Goal: Information Seeking & Learning: Find specific page/section

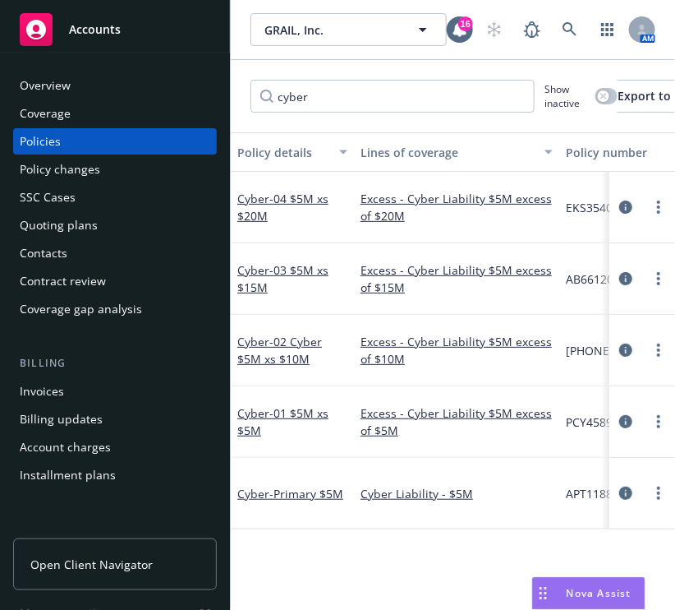
click at [54, 142] on div "Policies" at bounding box center [40, 141] width 41 height 26
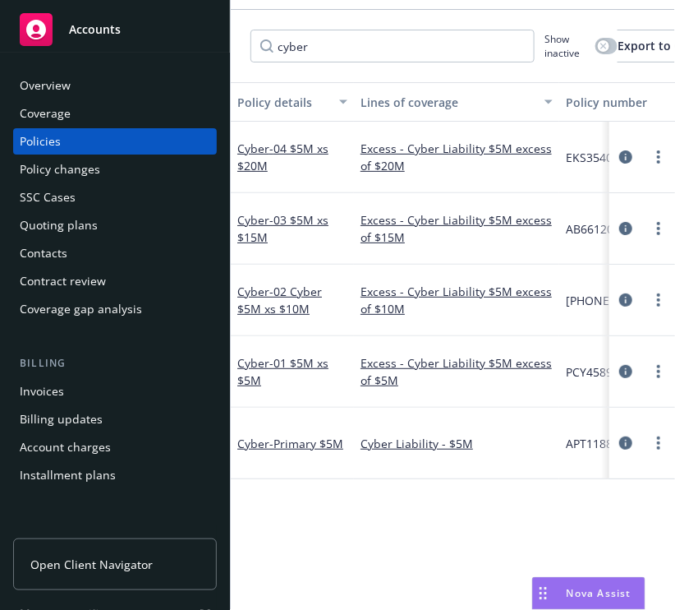
click at [393, 499] on div "Policy details Lines of coverage Policy number Market details Effective date Ex…" at bounding box center [453, 505] width 444 height 846
click at [431, 513] on div "Policy details Lines of coverage Policy number Market details Effective date Ex…" at bounding box center [453, 505] width 444 height 846
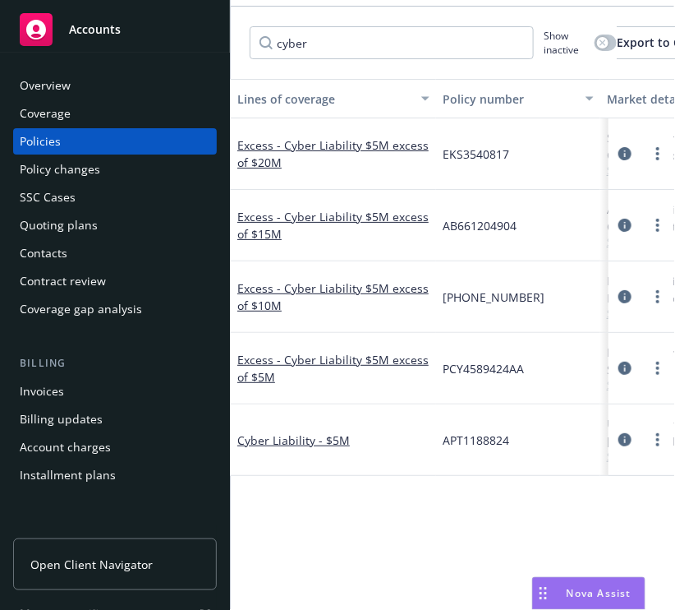
scroll to position [0, 121]
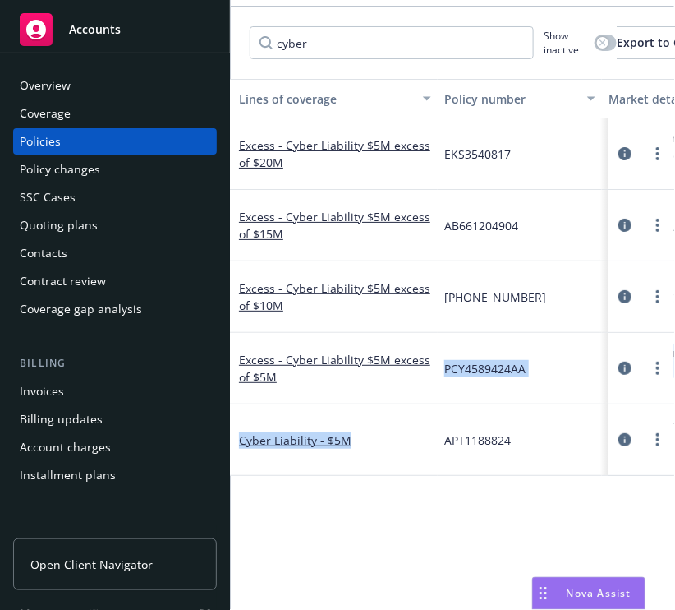
drag, startPoint x: 430, startPoint y: 368, endPoint x: 385, endPoint y: 529, distance: 167.0
click at [385, 529] on div "Policy details Lines of coverage Policy number Market details Effective date Ex…" at bounding box center [452, 502] width 444 height 846
click at [424, 523] on div "Policy details Lines of coverage Policy number Market details Effective date Ex…" at bounding box center [452, 502] width 444 height 846
drag, startPoint x: 424, startPoint y: 523, endPoint x: 64, endPoint y: 403, distance: 379.3
click at [64, 403] on div "Accounts Overview Coverage Policies Policy changes SSC Cases Quoting plans Cont…" at bounding box center [337, 305] width 675 height 610
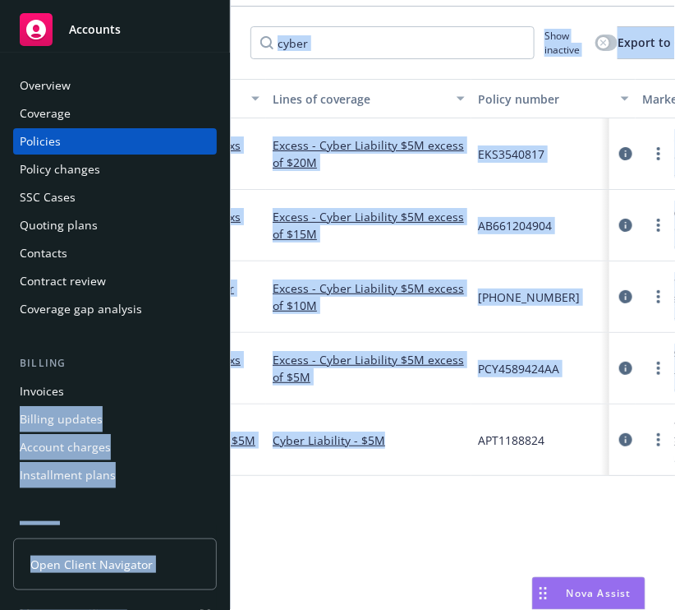
scroll to position [53, 0]
click at [394, 527] on div "Policy details Lines of coverage Policy number Market details Effective date Ex…" at bounding box center [453, 502] width 444 height 846
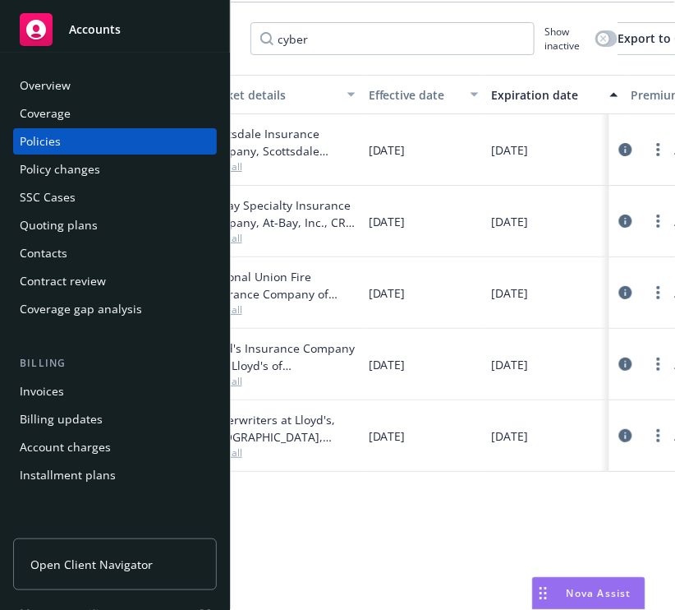
scroll to position [0, 525]
drag, startPoint x: 487, startPoint y: 492, endPoint x: 394, endPoint y: 520, distance: 96.9
drag, startPoint x: 394, startPoint y: 520, endPoint x: 499, endPoint y: 503, distance: 106.6
click at [499, 503] on div "Policy details Lines of coverage Policy number Market details Effective date Ex…" at bounding box center [453, 498] width 444 height 846
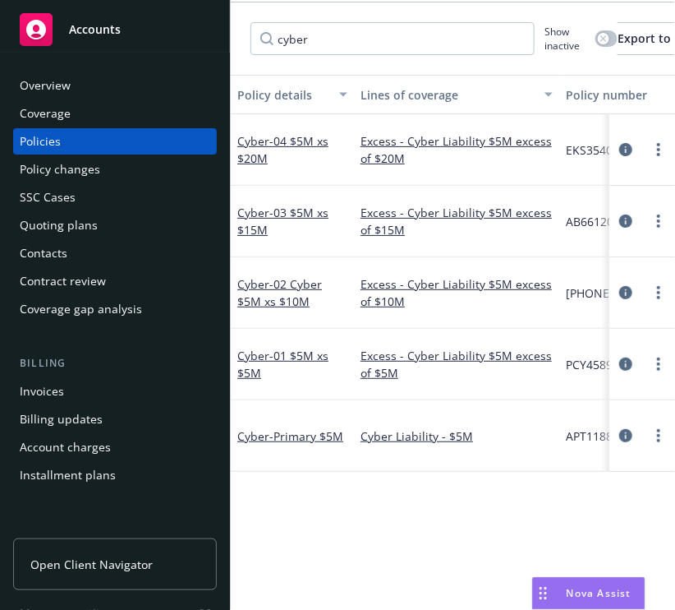
scroll to position [58, 0]
click at [320, 504] on div "Policy details Lines of coverage Policy number Market details Effective date Ex…" at bounding box center [453, 498] width 444 height 846
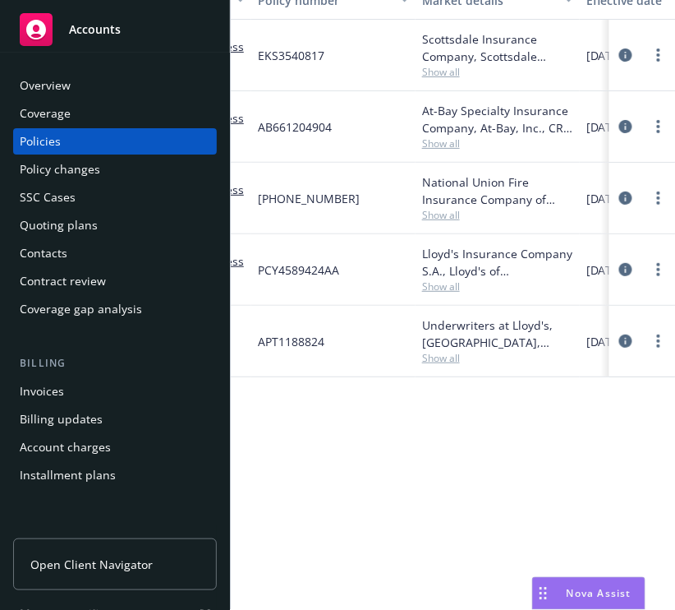
scroll to position [104, 0]
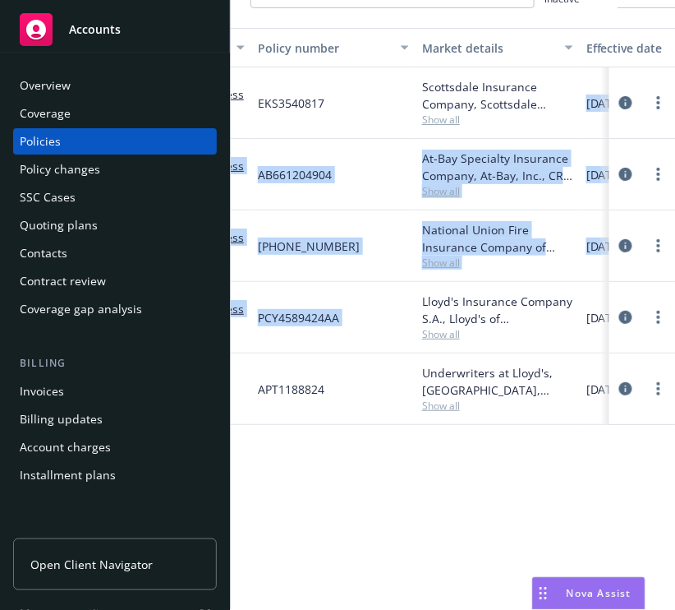
drag, startPoint x: 463, startPoint y: 127, endPoint x: 412, endPoint y: 356, distance: 234.8
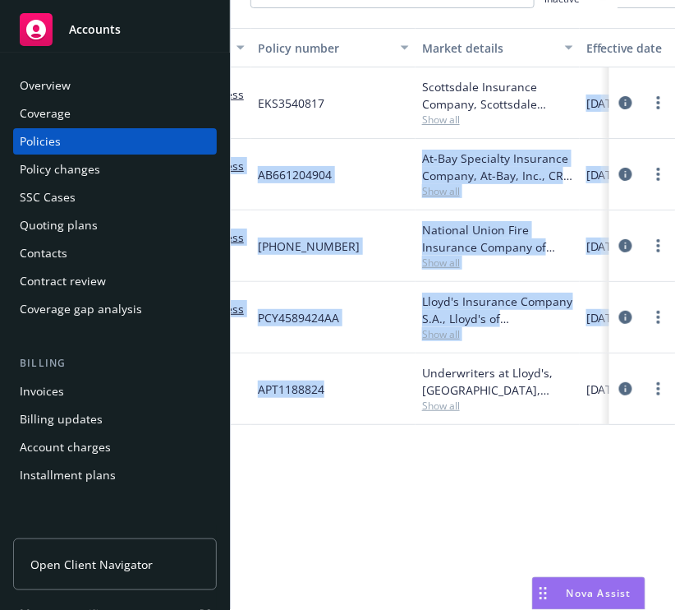
click at [357, 559] on div "Policy details Lines of coverage Policy number Market details Effective date Ex…" at bounding box center [453, 451] width 444 height 846
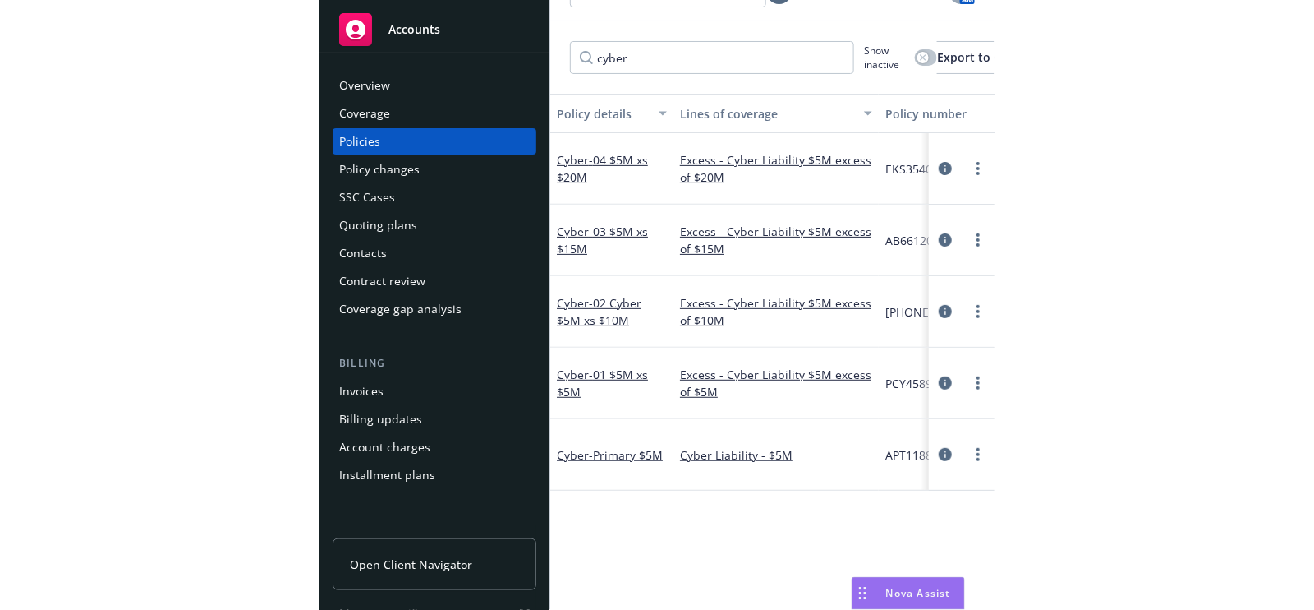
scroll to position [16, 0]
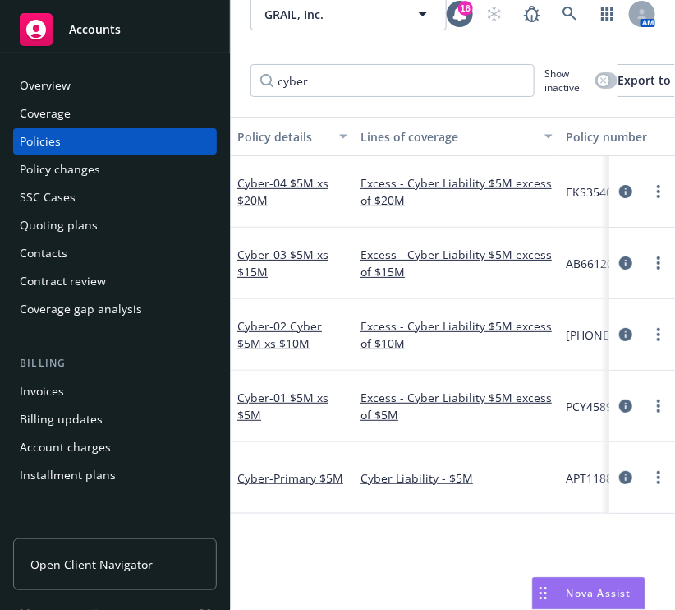
click at [379, 545] on div "Policy details Lines of coverage Policy number Market details Effective date Ex…" at bounding box center [453, 540] width 444 height 846
click at [401, 558] on div "Policy details Lines of coverage Policy number Market details Effective date Ex…" at bounding box center [453, 540] width 444 height 846
click at [367, 529] on div "Policy details Lines of coverage Policy number Market details Effective date Ex…" at bounding box center [453, 540] width 444 height 846
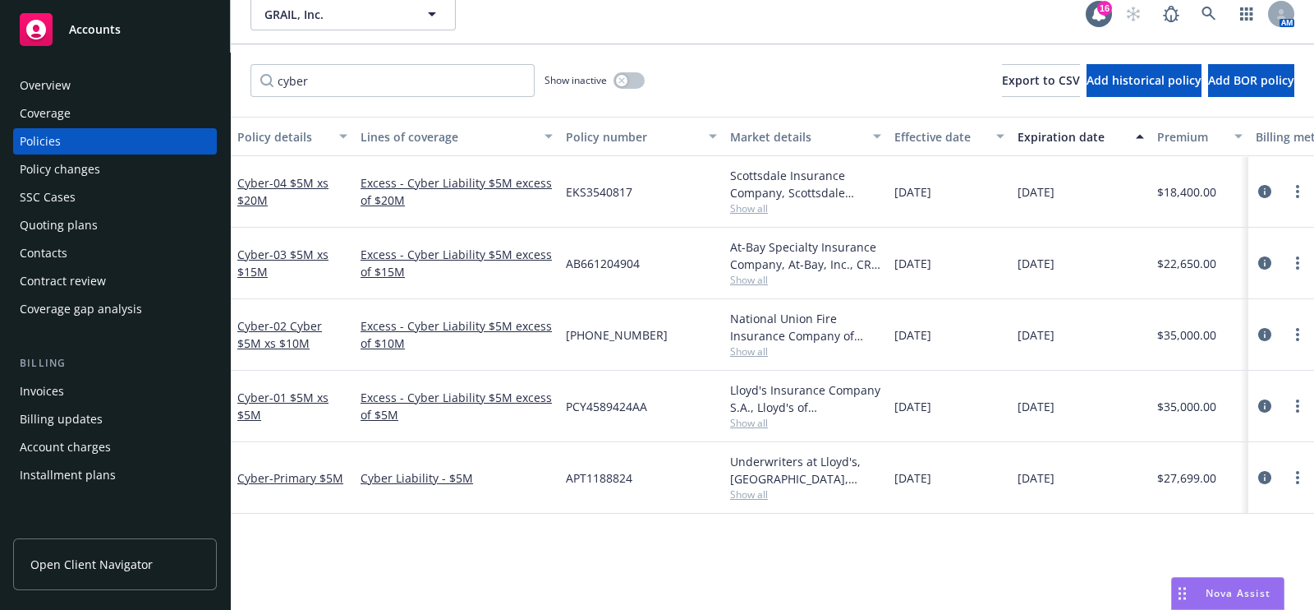
drag, startPoint x: 1147, startPoint y: 469, endPoint x: 1199, endPoint y: 481, distance: 53.8
click at [674, 481] on div "Cyber - Primary $5M Cyber Liability - $5M APT1188824 Underwriters at Lloyd's, […" at bounding box center [1023, 477] width 1585 height 71
click at [674, 523] on div "Policy details Lines of coverage Policy number Market details Effective date Ex…" at bounding box center [773, 540] width 1084 height 846
drag, startPoint x: 1149, startPoint y: 402, endPoint x: 1196, endPoint y: 412, distance: 47.9
click at [674, 412] on div "Cyber - 01 $5M xs $5M Excess - Cyber Liability $5M excess of $5M PCY4589424AA L…" at bounding box center [1023, 405] width 1585 height 71
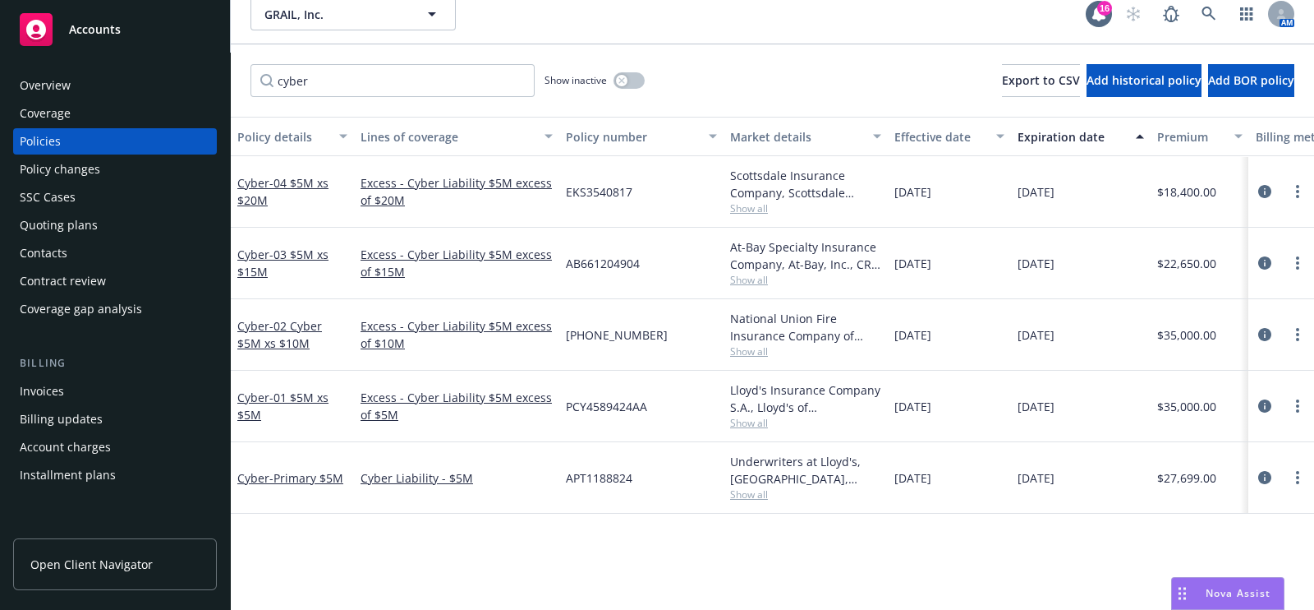
click at [674, 532] on div "Policy details Lines of coverage Policy number Market details Effective date Ex…" at bounding box center [773, 540] width 1084 height 846
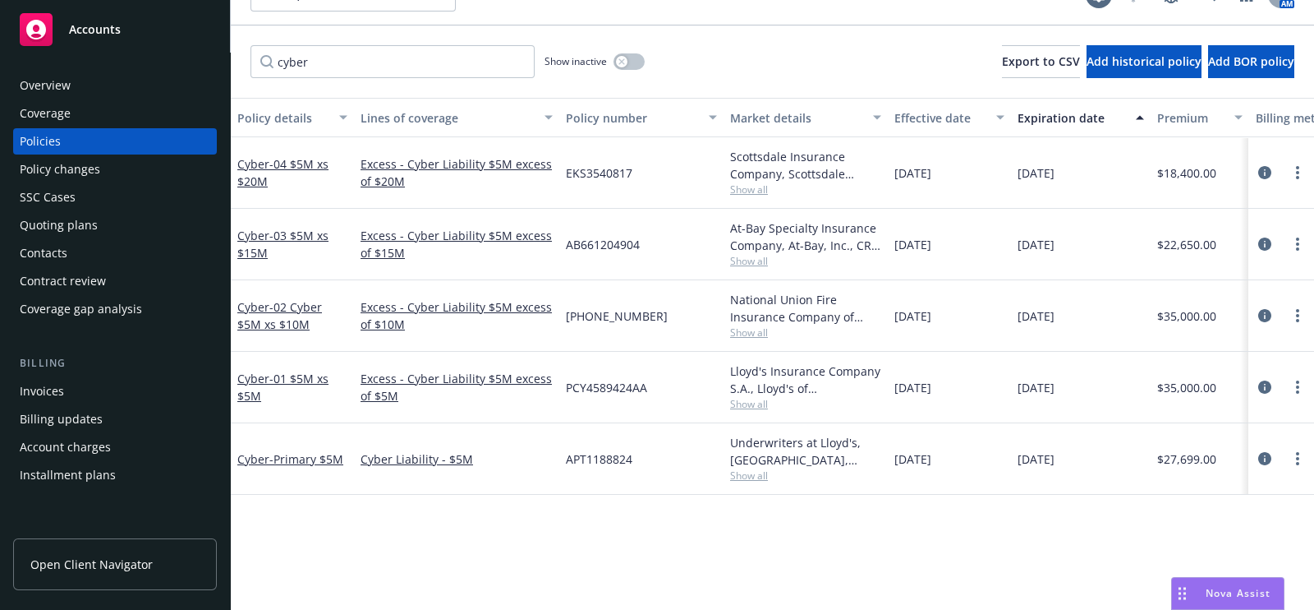
scroll to position [35, 0]
drag, startPoint x: 1147, startPoint y: 392, endPoint x: 1196, endPoint y: 394, distance: 49.4
click at [674, 394] on div "Cyber - 01 $5M xs $5M Excess - Cyber Liability $5M excess of $5M PCY4589424AA L…" at bounding box center [1023, 387] width 1585 height 71
click at [674, 503] on div "Policy details Lines of coverage Policy number Market details Effective date Ex…" at bounding box center [773, 521] width 1084 height 846
drag, startPoint x: 1144, startPoint y: 466, endPoint x: 1199, endPoint y: 469, distance: 54.3
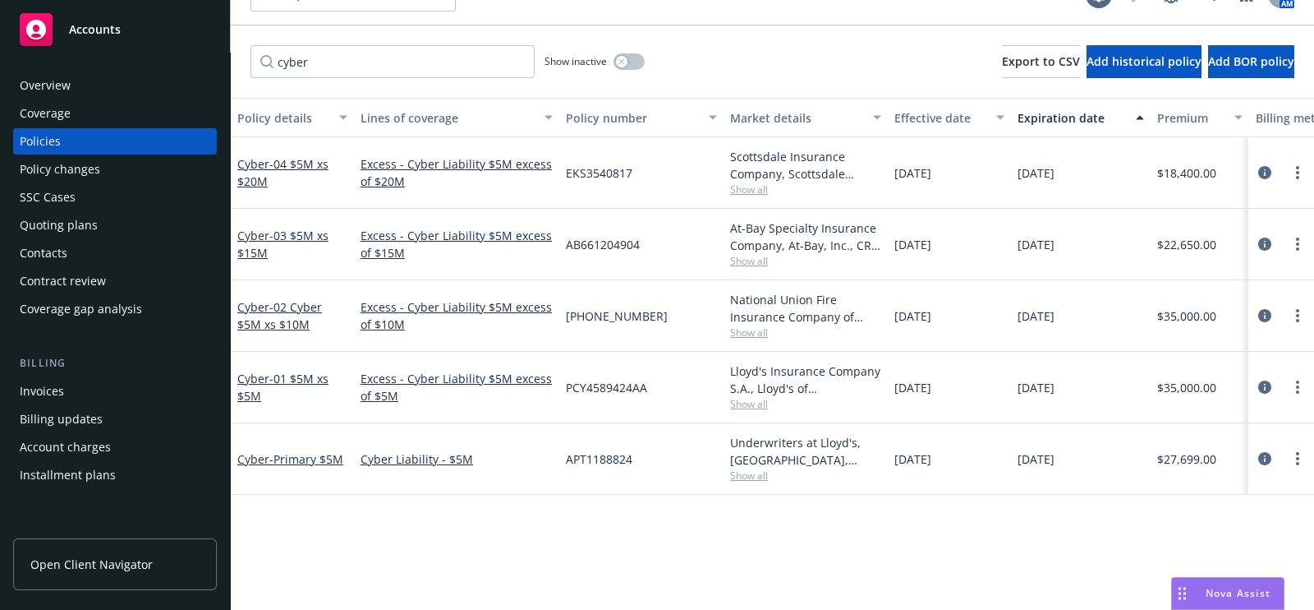
click at [674, 469] on div "Cyber - Primary $5M Cyber Liability - $5M APT1188824 Underwriters at Lloyd's, […" at bounding box center [1023, 458] width 1585 height 71
drag, startPoint x: 1133, startPoint y: 385, endPoint x: 1199, endPoint y: 390, distance: 66.7
click at [674, 390] on div "Cyber - 01 $5M xs $5M Excess - Cyber Liability $5M excess of $5M PCY4589424AA L…" at bounding box center [1023, 387] width 1585 height 71
click at [674, 476] on div "[DATE]" at bounding box center [1081, 458] width 140 height 71
drag, startPoint x: 1146, startPoint y: 388, endPoint x: 1198, endPoint y: 390, distance: 51.8
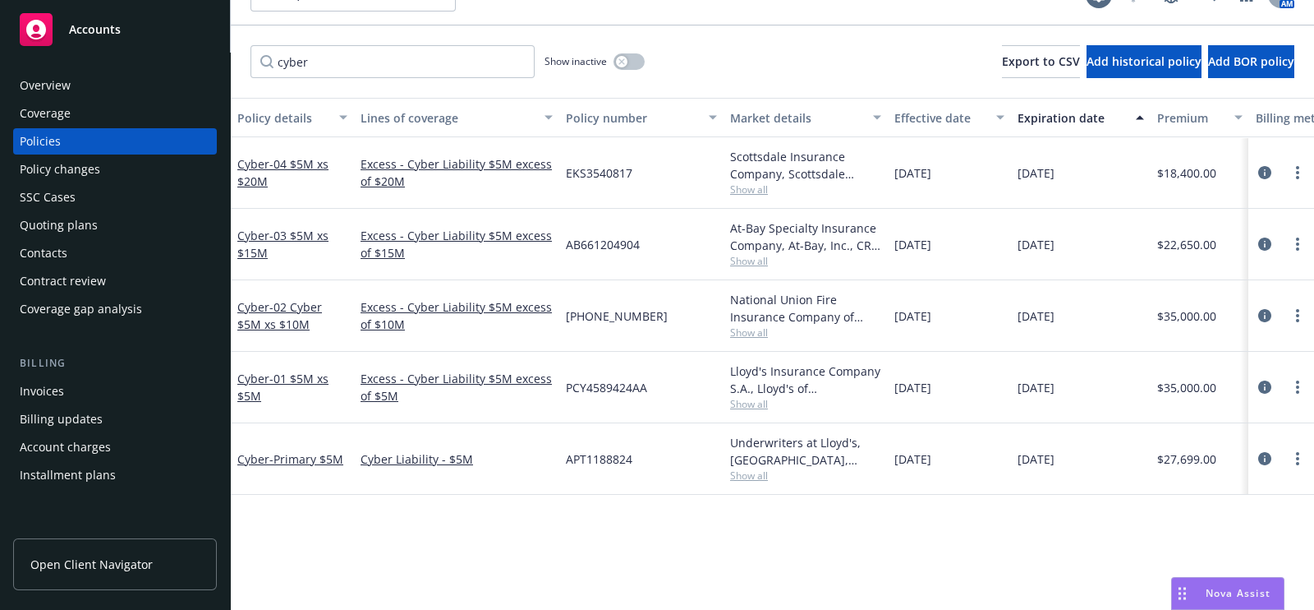
click at [674, 390] on div "Cyber - 01 $5M xs $5M Excess - Cyber Liability $5M excess of $5M PCY4589424AA L…" at bounding box center [1023, 387] width 1585 height 71
click at [674, 532] on div "Policy details Lines of coverage Policy number Market details Effective date Ex…" at bounding box center [773, 521] width 1084 height 846
drag, startPoint x: 1143, startPoint y: 390, endPoint x: 1200, endPoint y: 395, distance: 57.7
click at [674, 395] on div "Cyber - 01 $5M xs $5M Excess - Cyber Liability $5M excess of $5M PCY4589424AA L…" at bounding box center [1023, 387] width 1585 height 71
click at [674, 515] on div "Policy details Lines of coverage Policy number Market details Effective date Ex…" at bounding box center [773, 521] width 1084 height 846
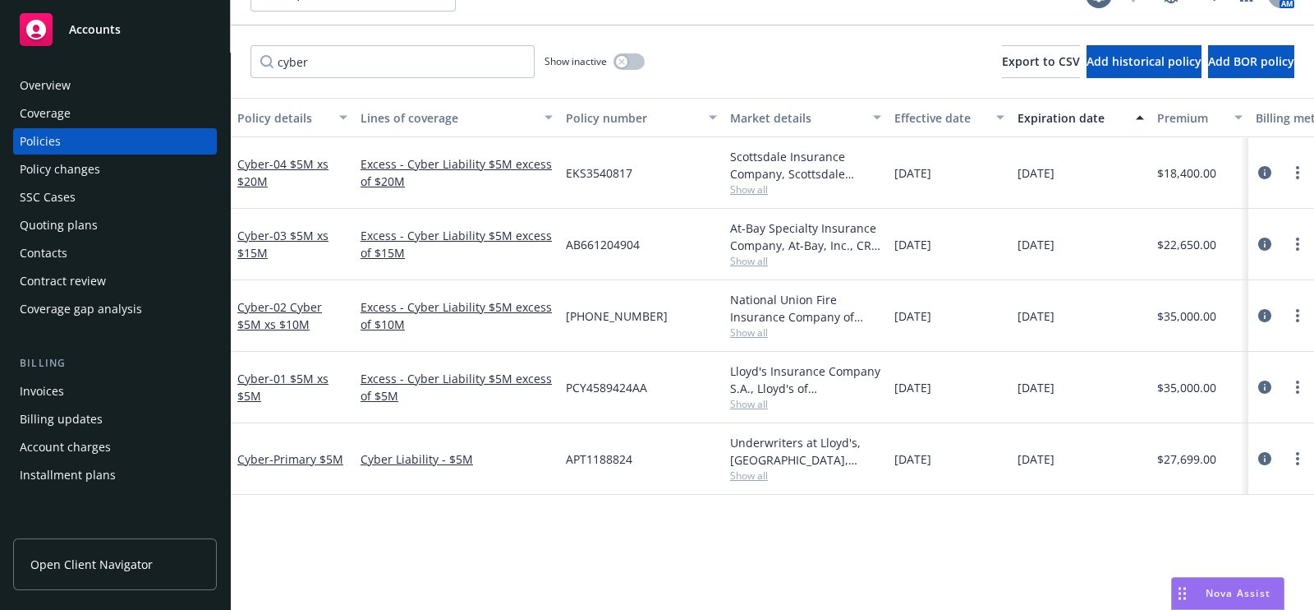
scroll to position [40, 0]
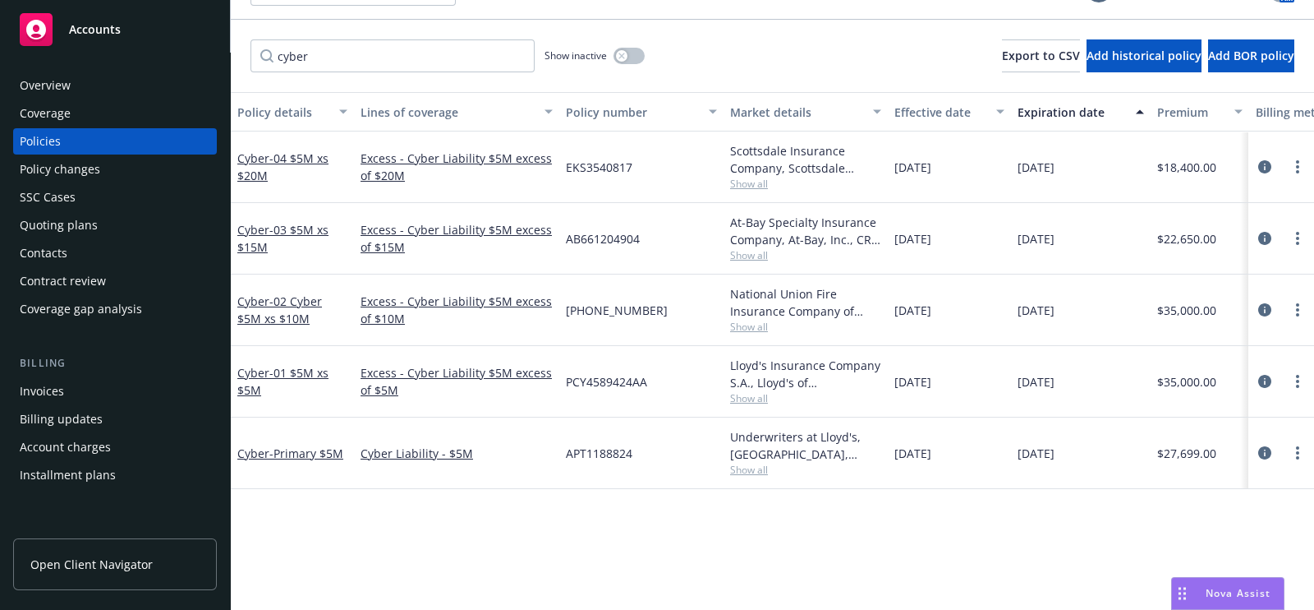
drag, startPoint x: 1150, startPoint y: 388, endPoint x: 1196, endPoint y: 388, distance: 46.0
click at [674, 388] on div "Cyber - 01 $5M xs $5M Excess - Cyber Liability $5M excess of $5M PCY4589424AA L…" at bounding box center [1023, 381] width 1585 height 71
click at [674, 477] on div "[DATE]" at bounding box center [1081, 452] width 140 height 71
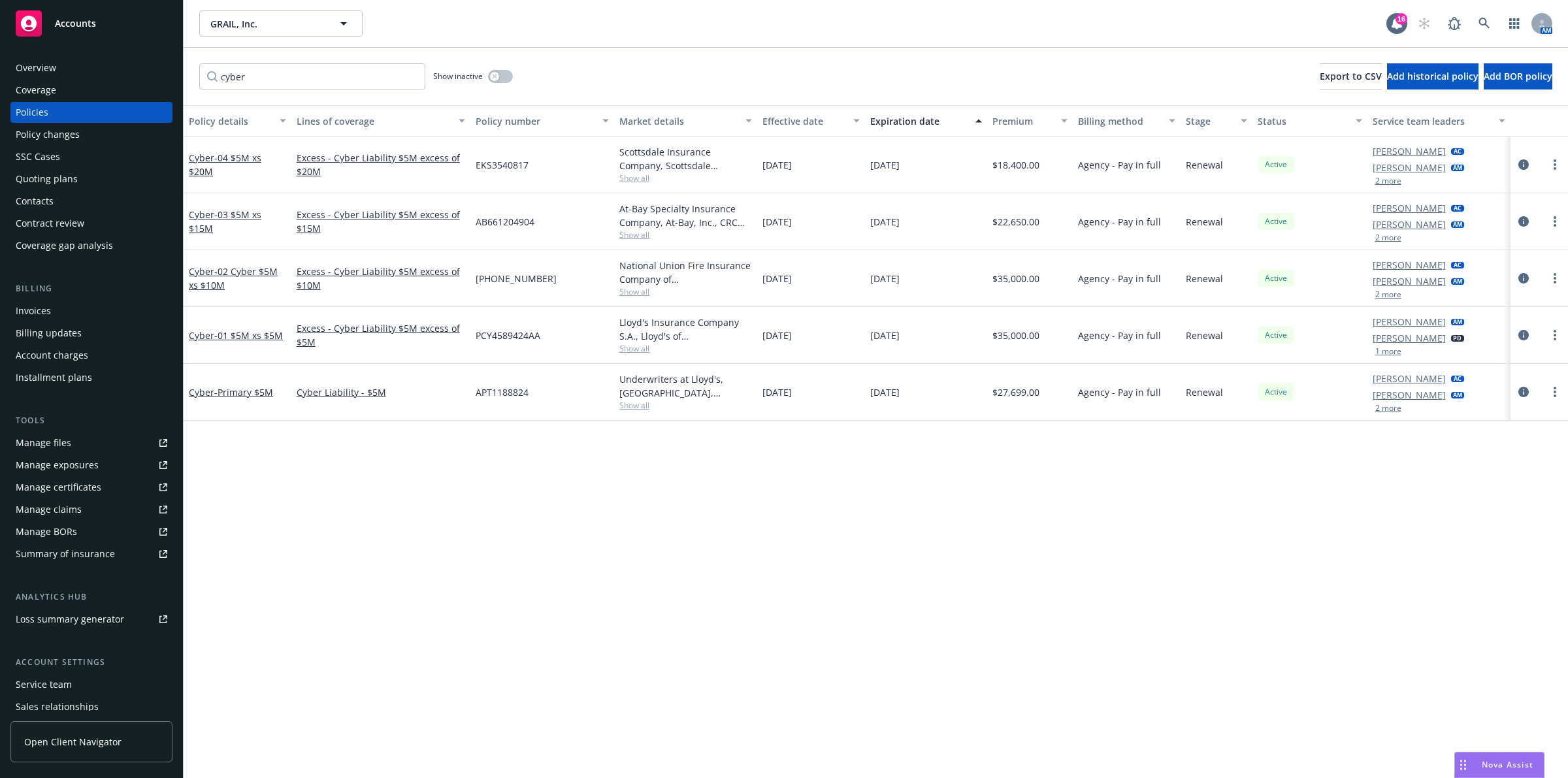
scroll to position [0, 0]
click at [536, 484] on div "Drag to move" at bounding box center [1462, 764] width 17 height 25
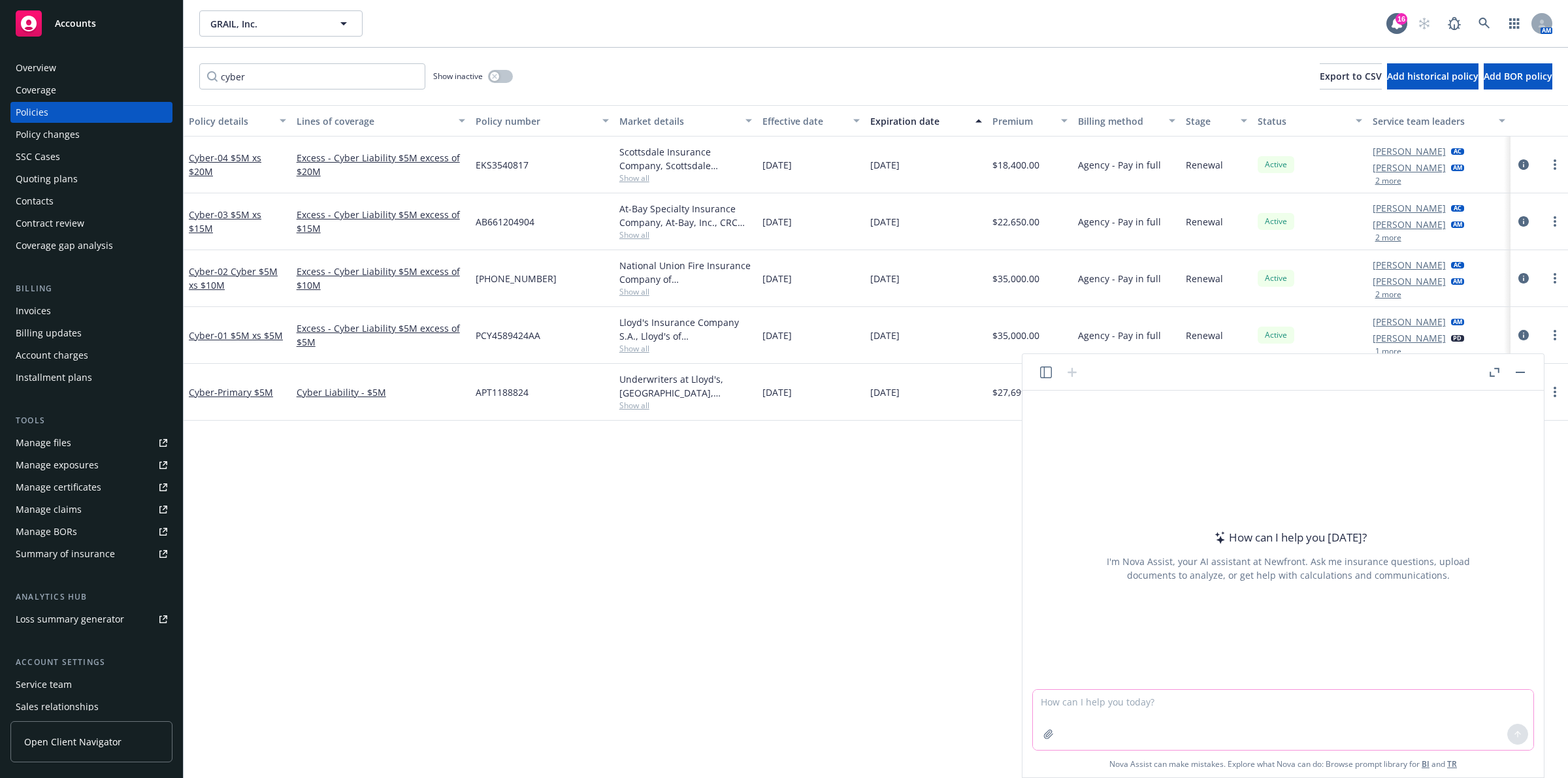
click at [536, 484] on textarea at bounding box center [1283, 720] width 500 height 60
type textarea "q"
type textarea "what is grail, inc's sic code"
click at [536, 484] on div "what is grail, inc's sic code" at bounding box center [1283, 539] width 510 height 298
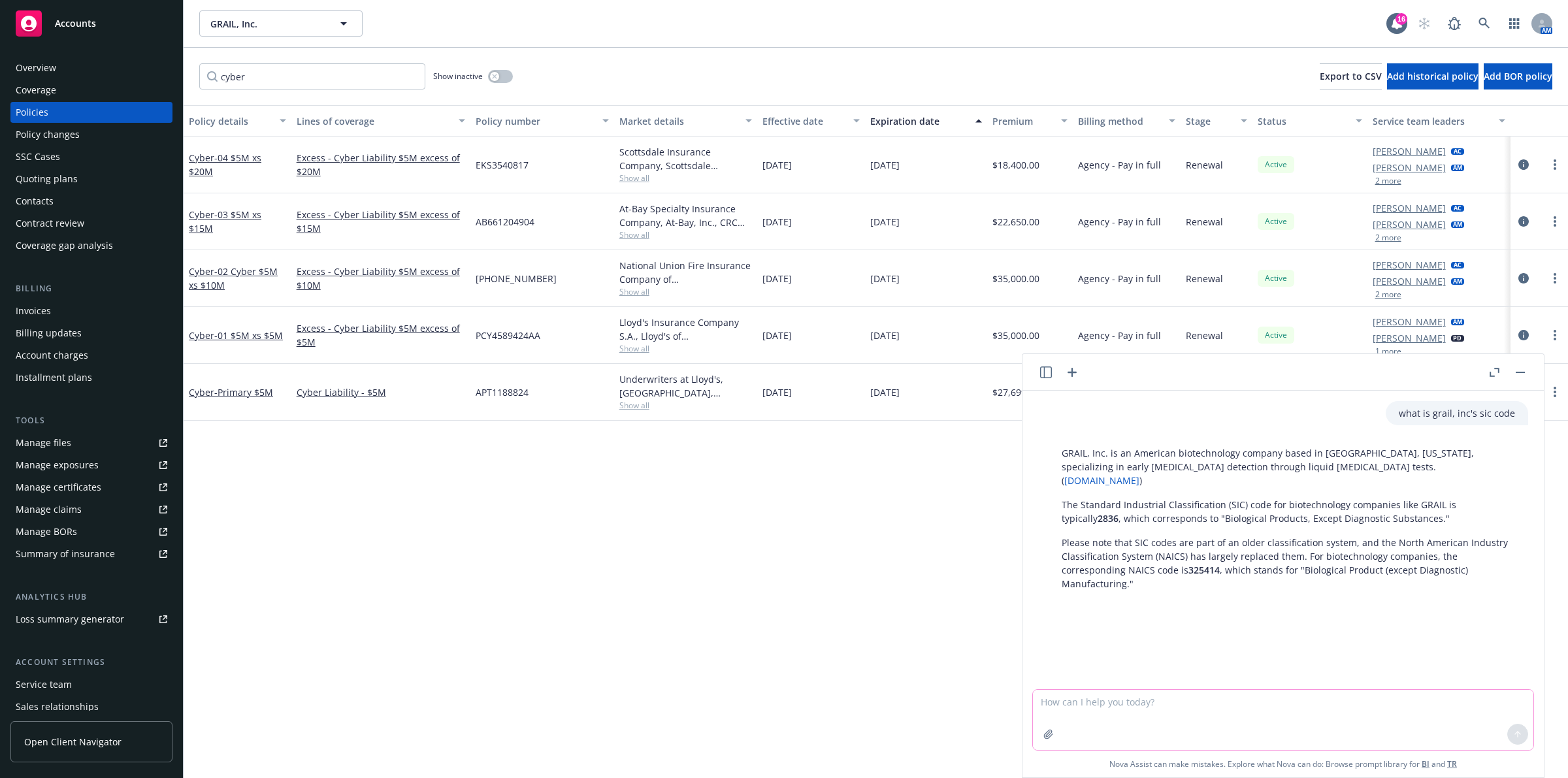
click at [536, 484] on textarea at bounding box center [1283, 720] width 500 height 60
type textarea "what about a 4-digit sic code"
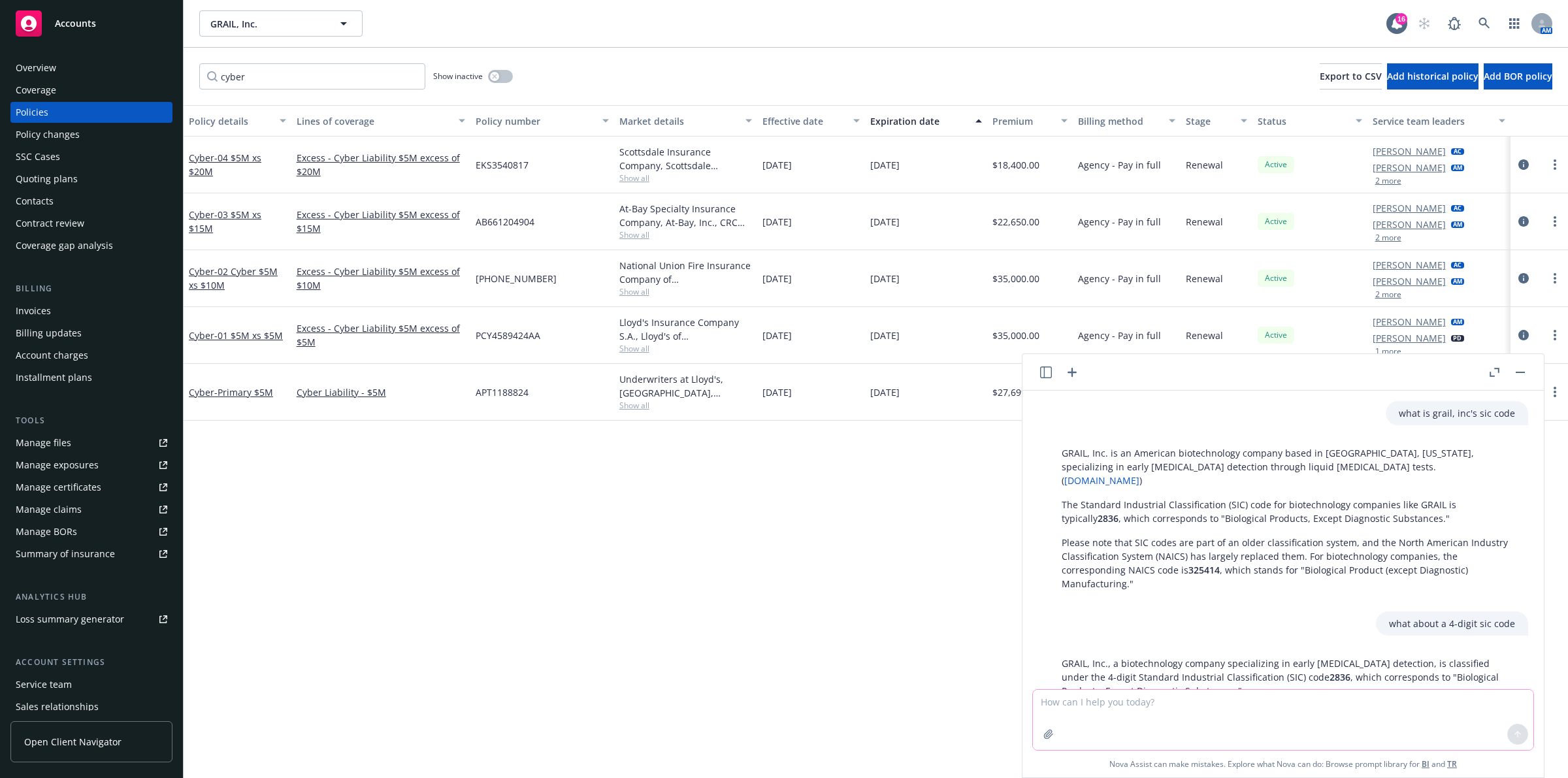
scroll to position [97, 0]
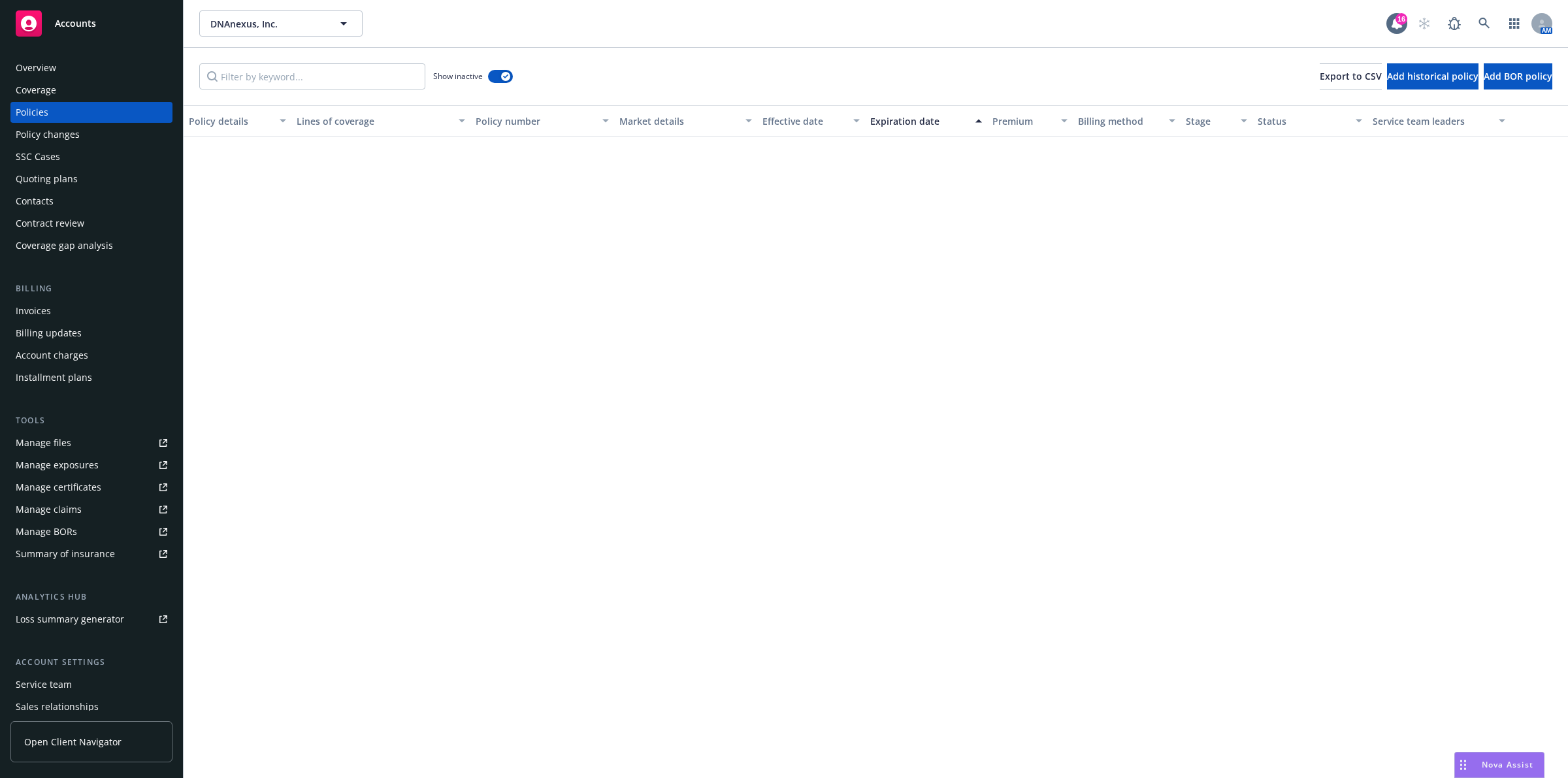
scroll to position [2313, 0]
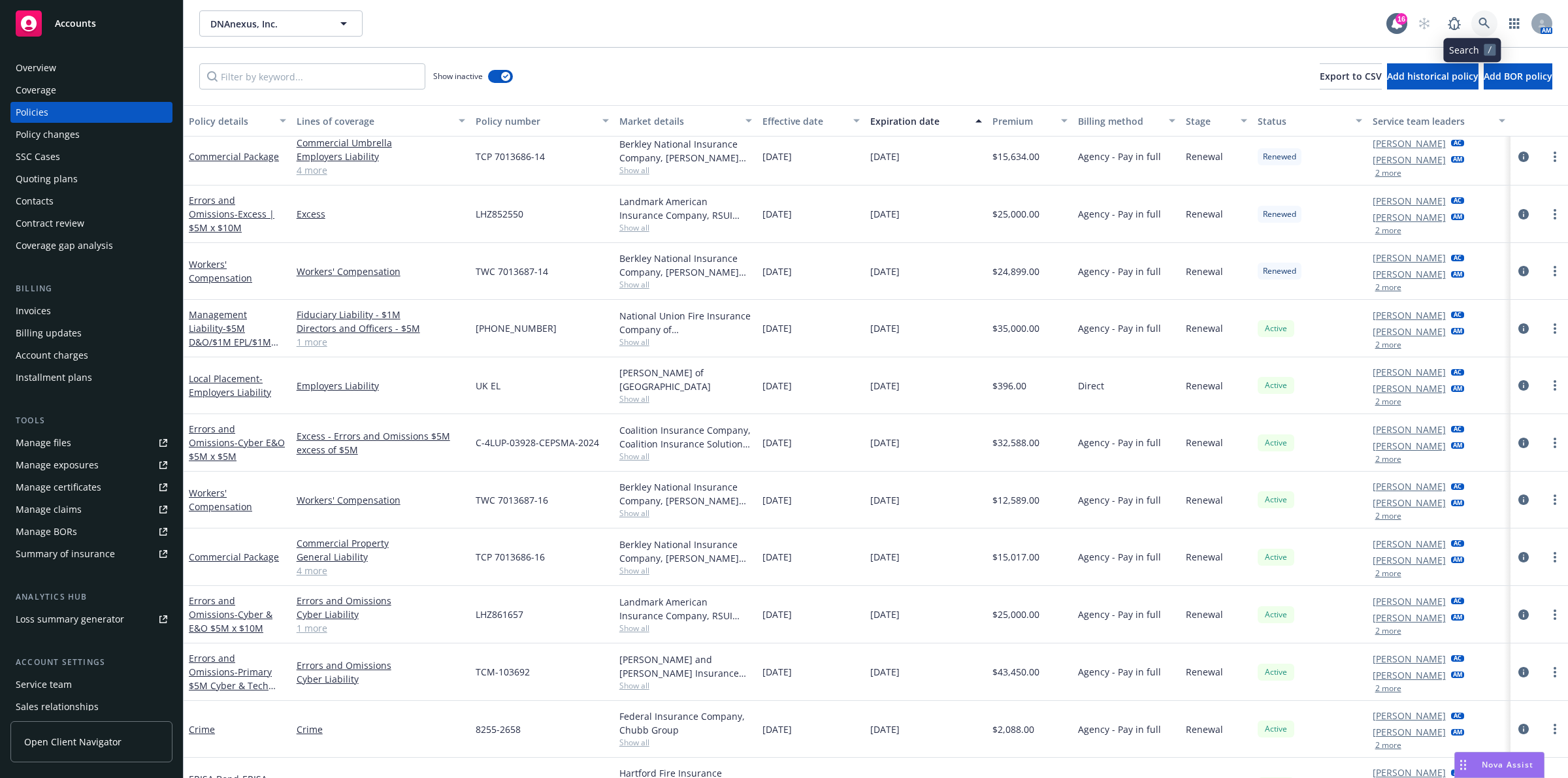
click at [1478, 26] on icon at bounding box center [1484, 23] width 12 height 12
click at [1471, 20] on link at bounding box center [1484, 23] width 26 height 26
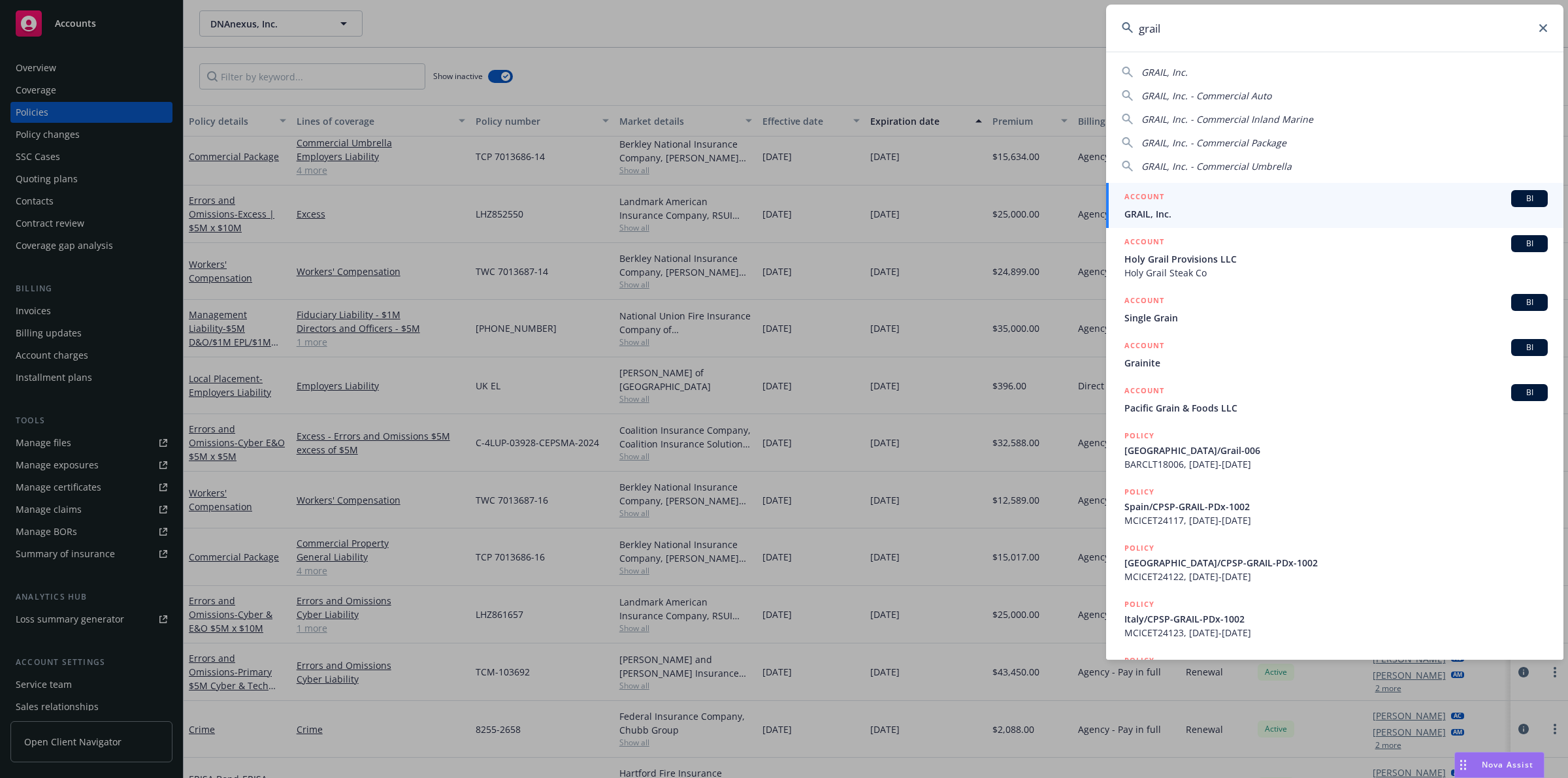
type input "grail"
click at [1170, 213] on span "GRAIL, Inc." at bounding box center [1336, 213] width 423 height 14
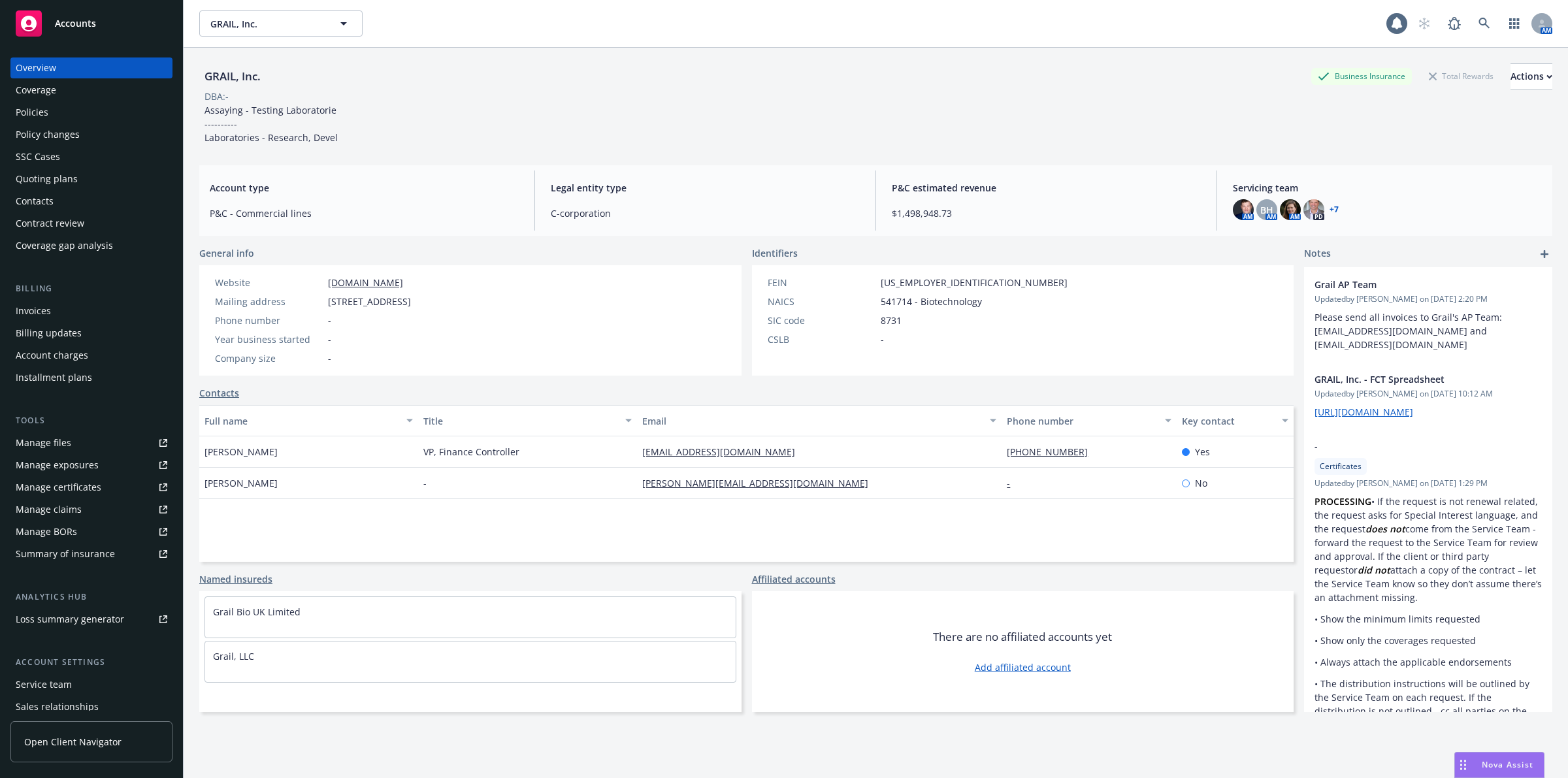
click at [95, 105] on div "Policies" at bounding box center [91, 112] width 152 height 21
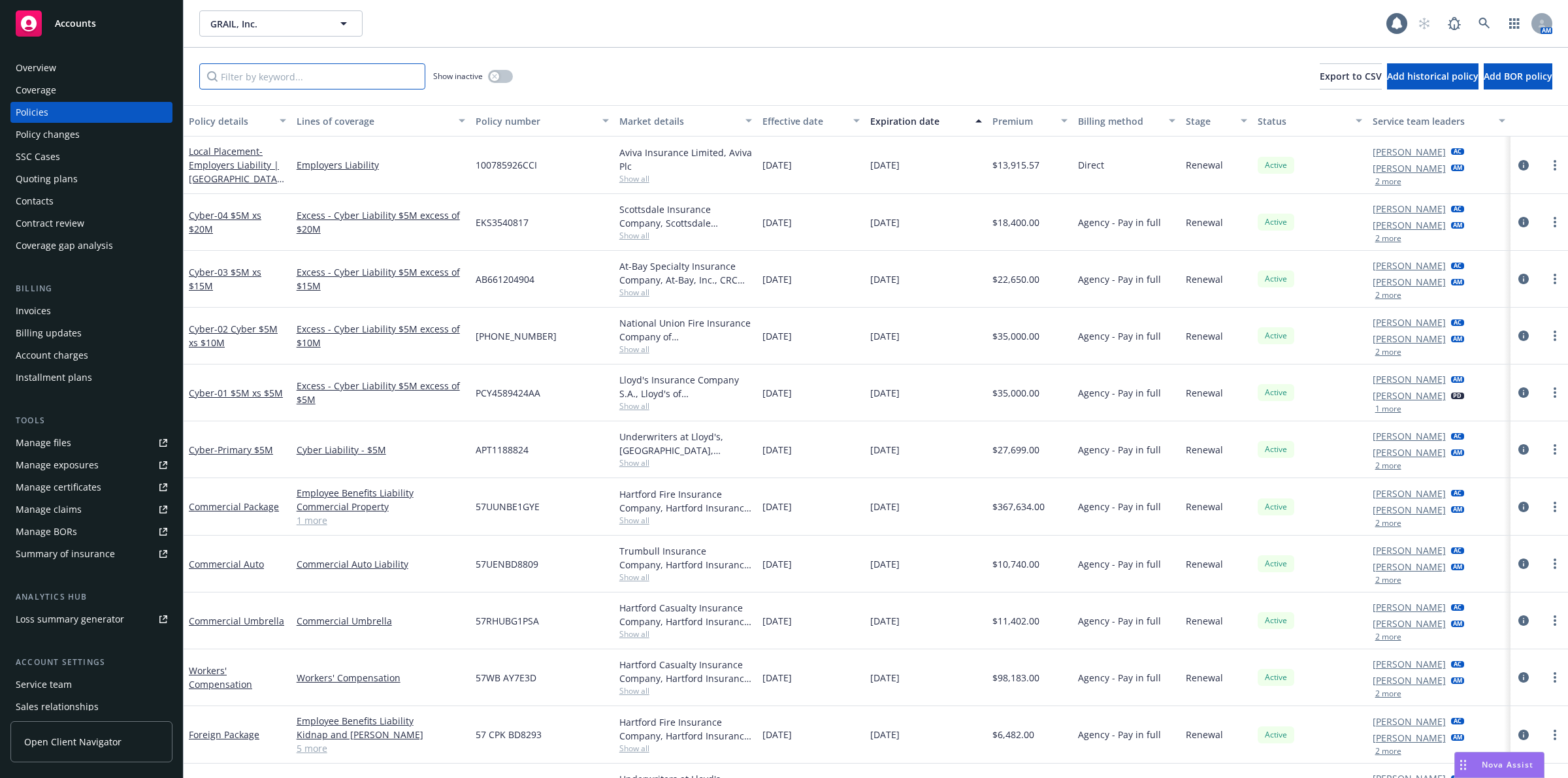
click at [338, 79] on input "Filter by keyword..." at bounding box center [312, 76] width 226 height 26
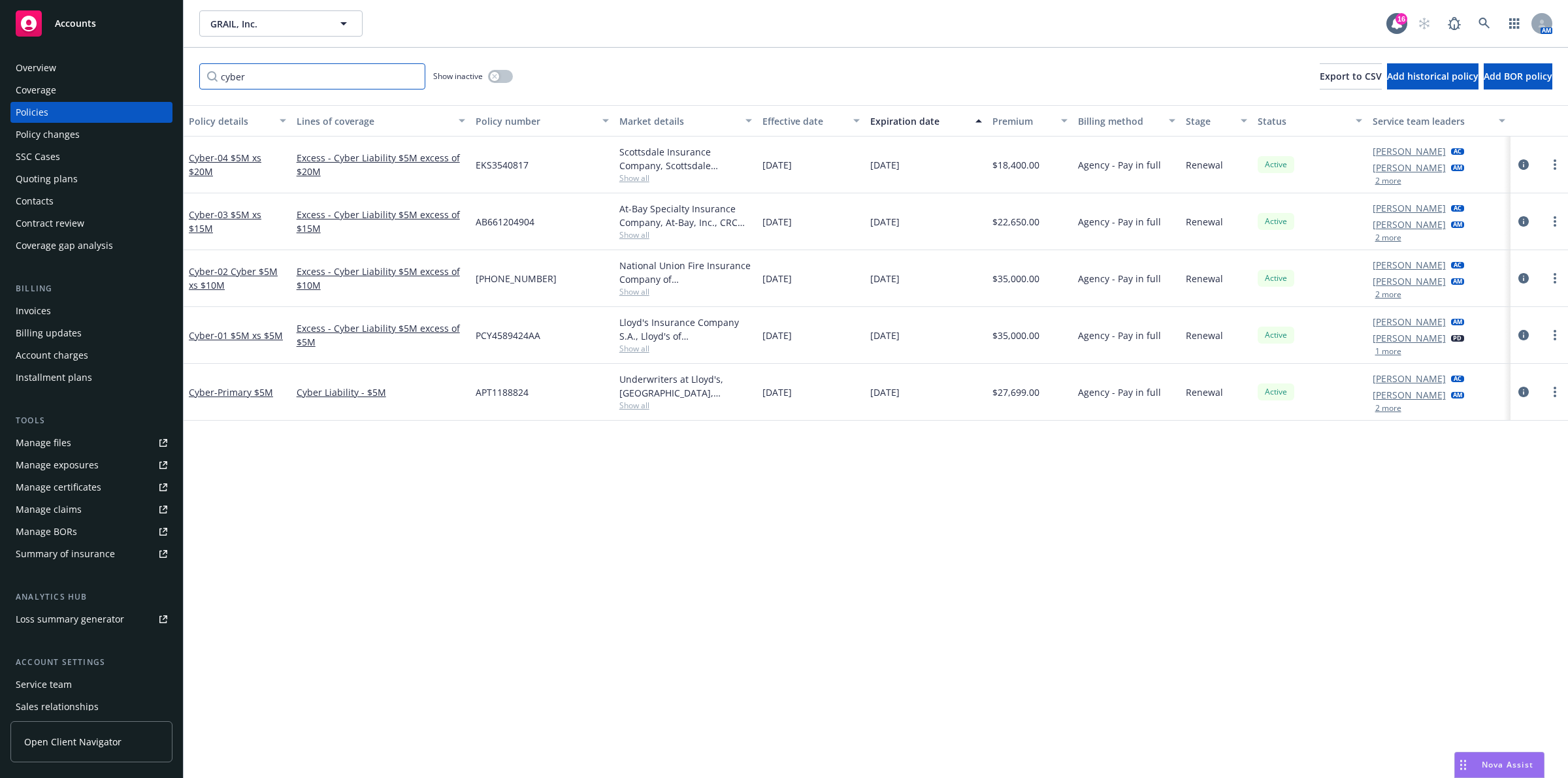
type input "cyber"
click at [495, 83] on div "Show inactive" at bounding box center [473, 76] width 80 height 26
click at [498, 79] on div "button" at bounding box center [495, 76] width 10 height 10
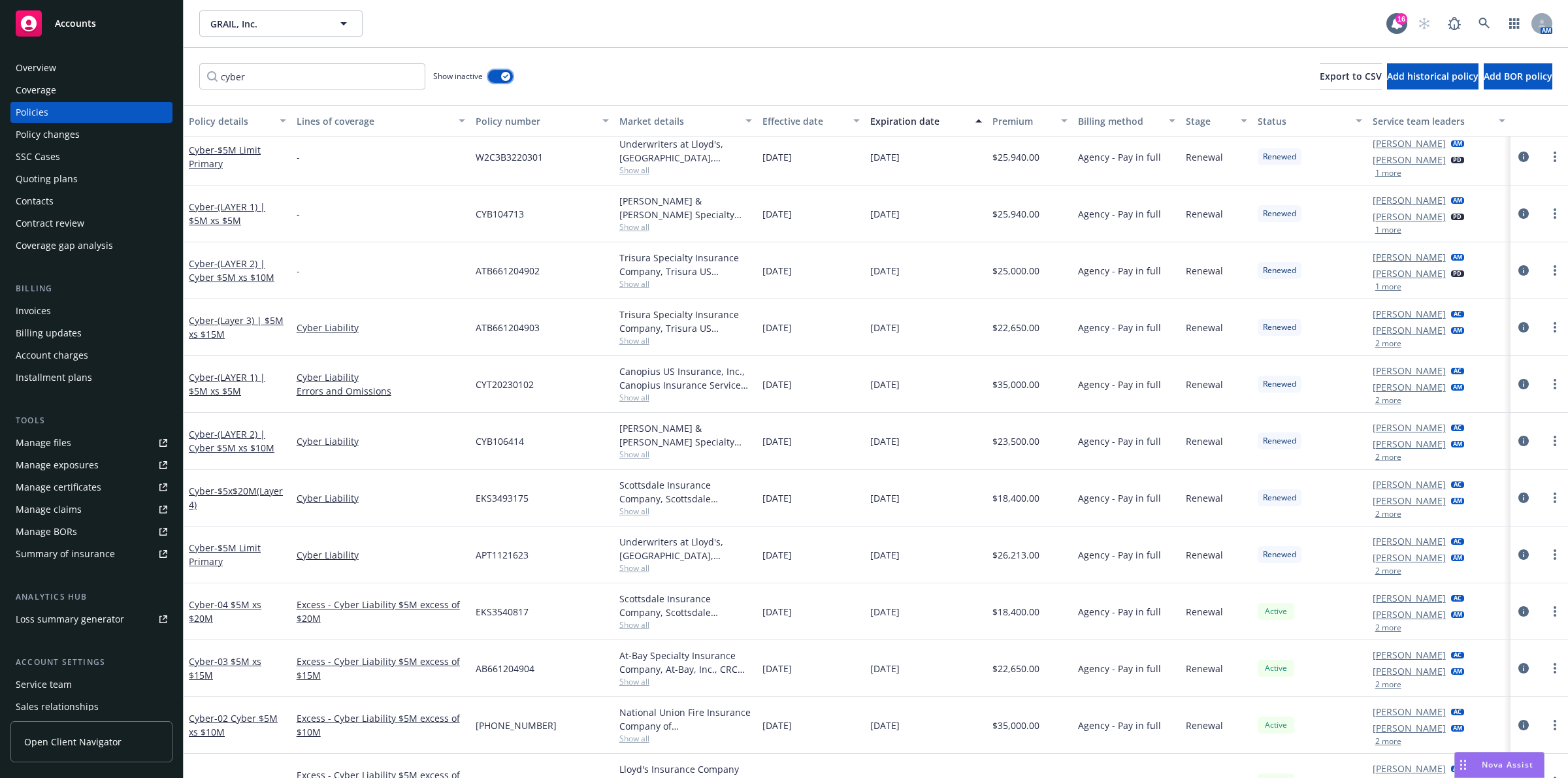
scroll to position [667, 0]
